Goal: Information Seeking & Learning: Learn about a topic

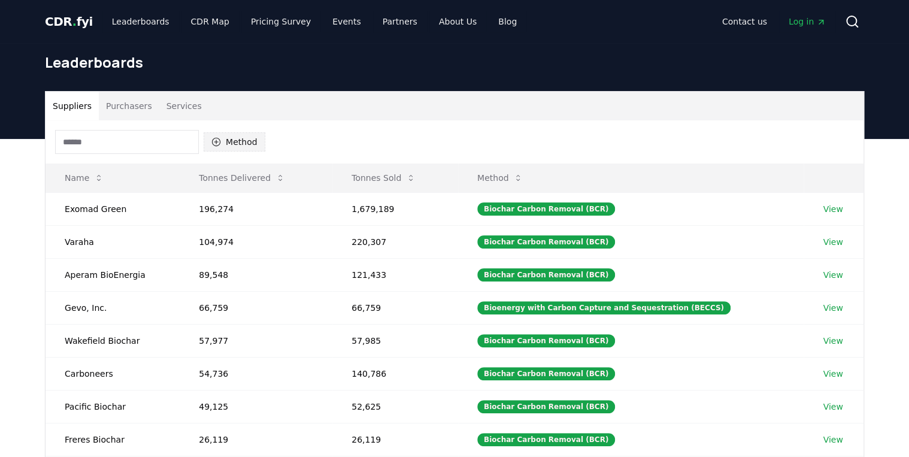
click at [221, 147] on icon "button" at bounding box center [216, 142] width 10 height 10
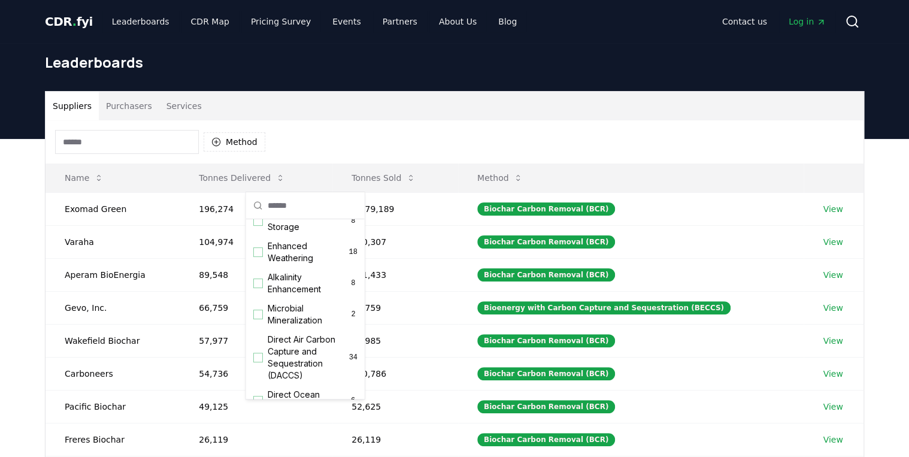
scroll to position [216, 0]
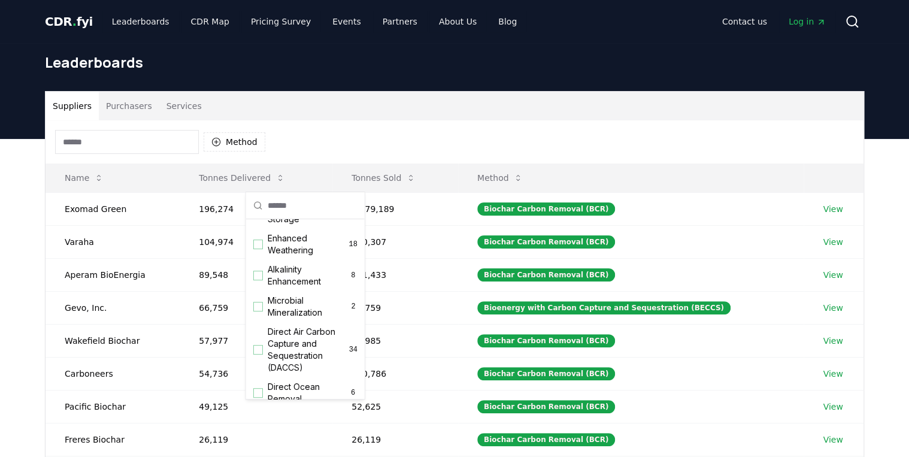
click at [260, 175] on div "Suggestions" at bounding box center [258, 170] width 10 height 10
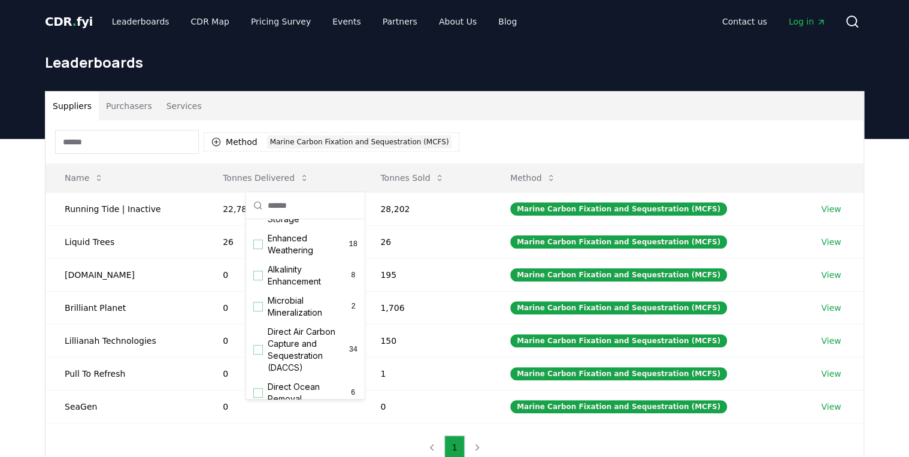
click at [613, 163] on div "Method 1 Marine Carbon Fixation and Sequestration (MCFS)" at bounding box center [455, 141] width 818 height 43
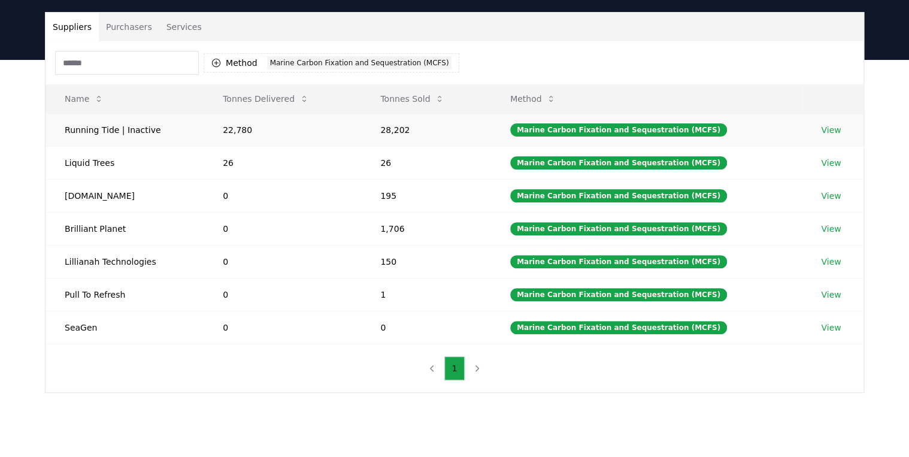
scroll to position [96, 0]
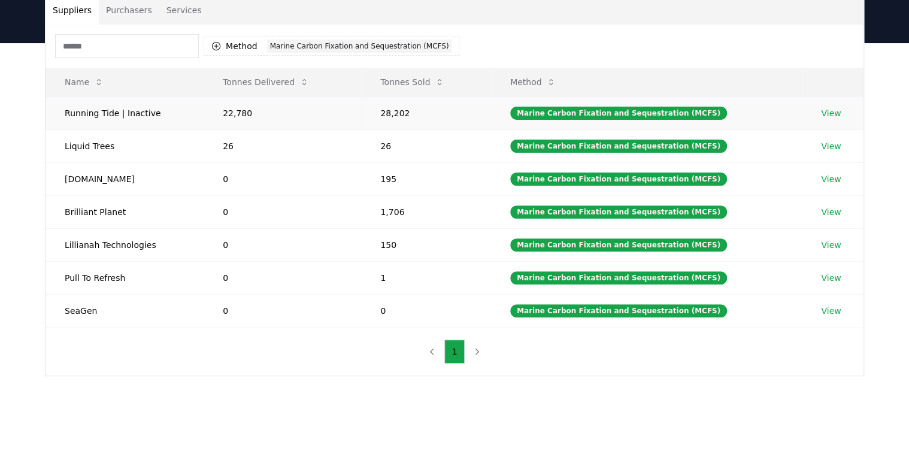
click at [836, 119] on link "View" at bounding box center [831, 113] width 20 height 12
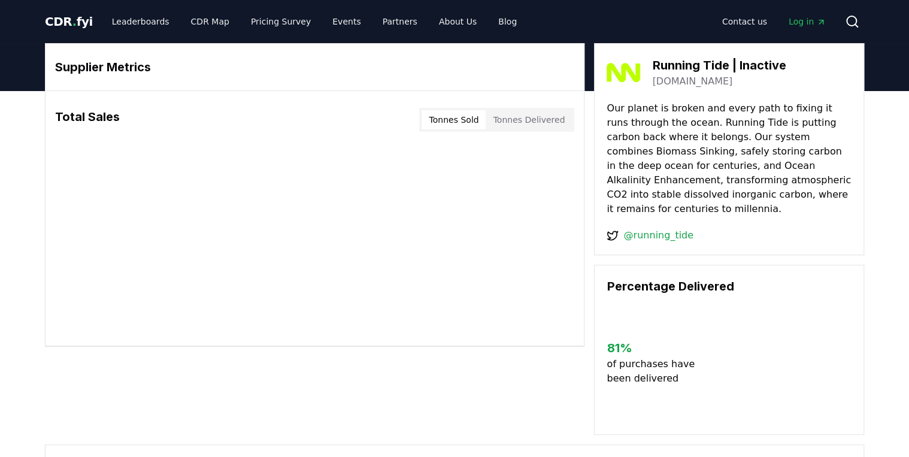
scroll to position [48, 0]
